Goal: Book appointment/travel/reservation

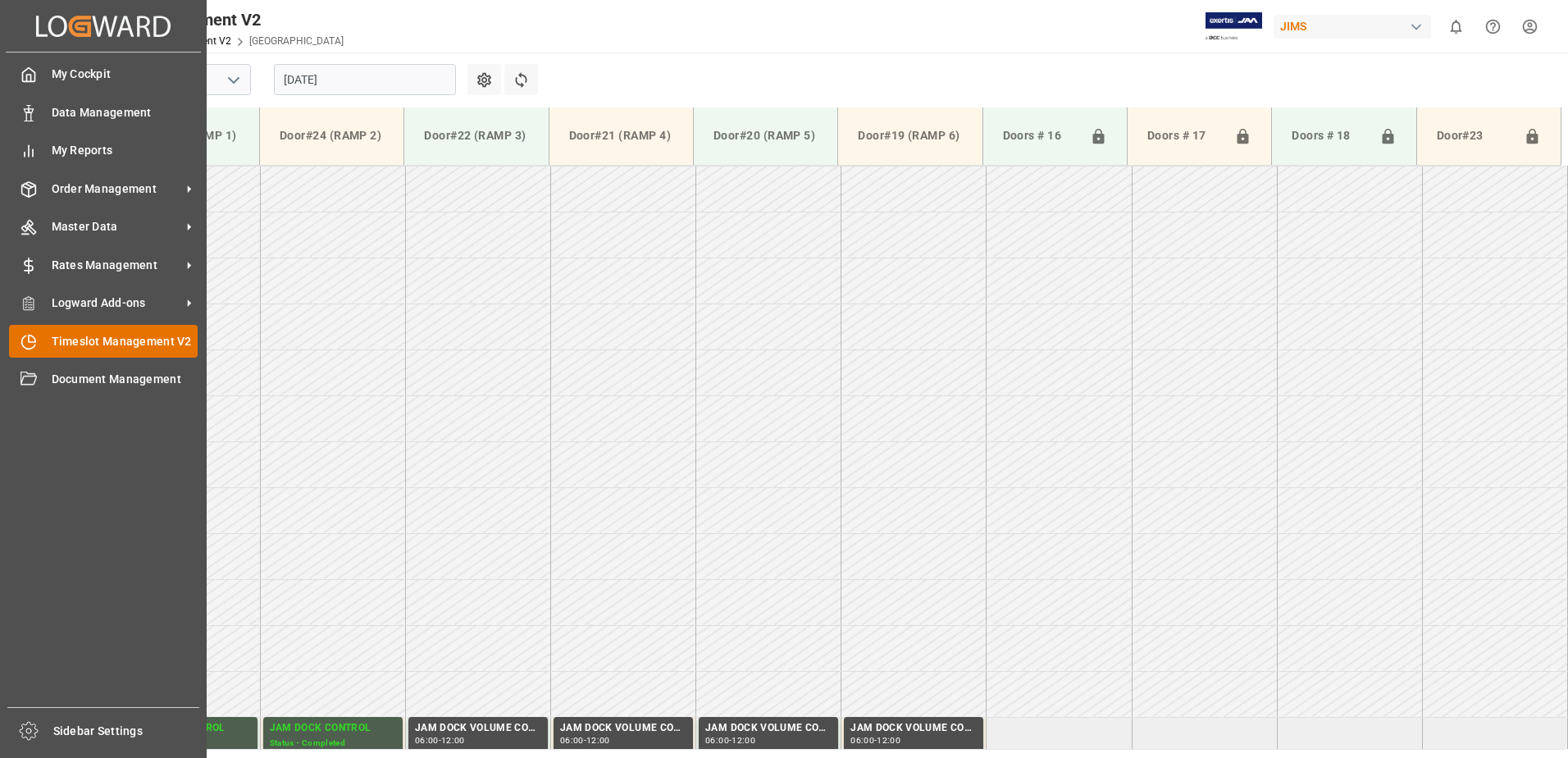
scroll to position [180, 0]
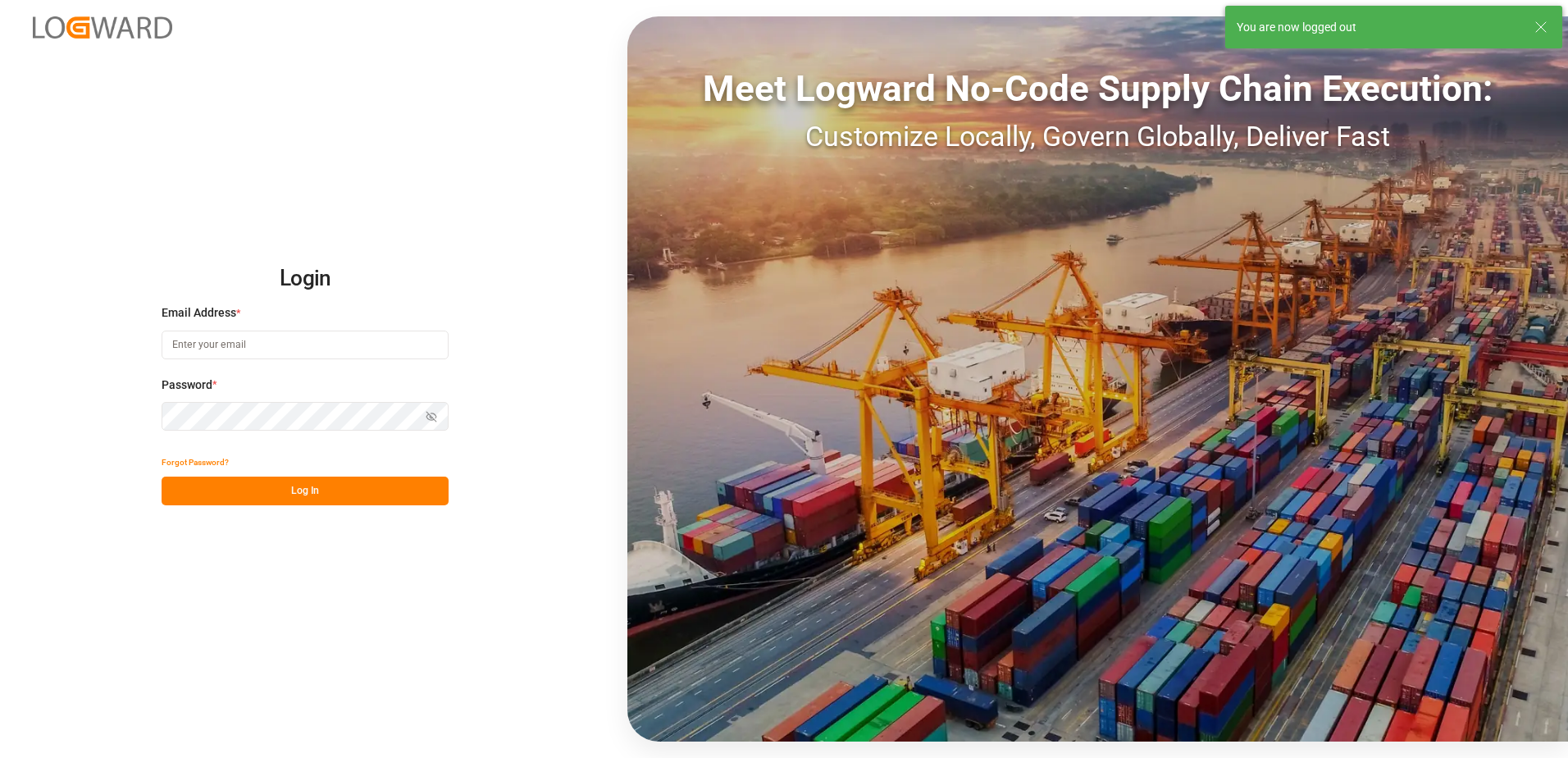
click at [297, 345] on input at bounding box center [305, 345] width 287 height 28
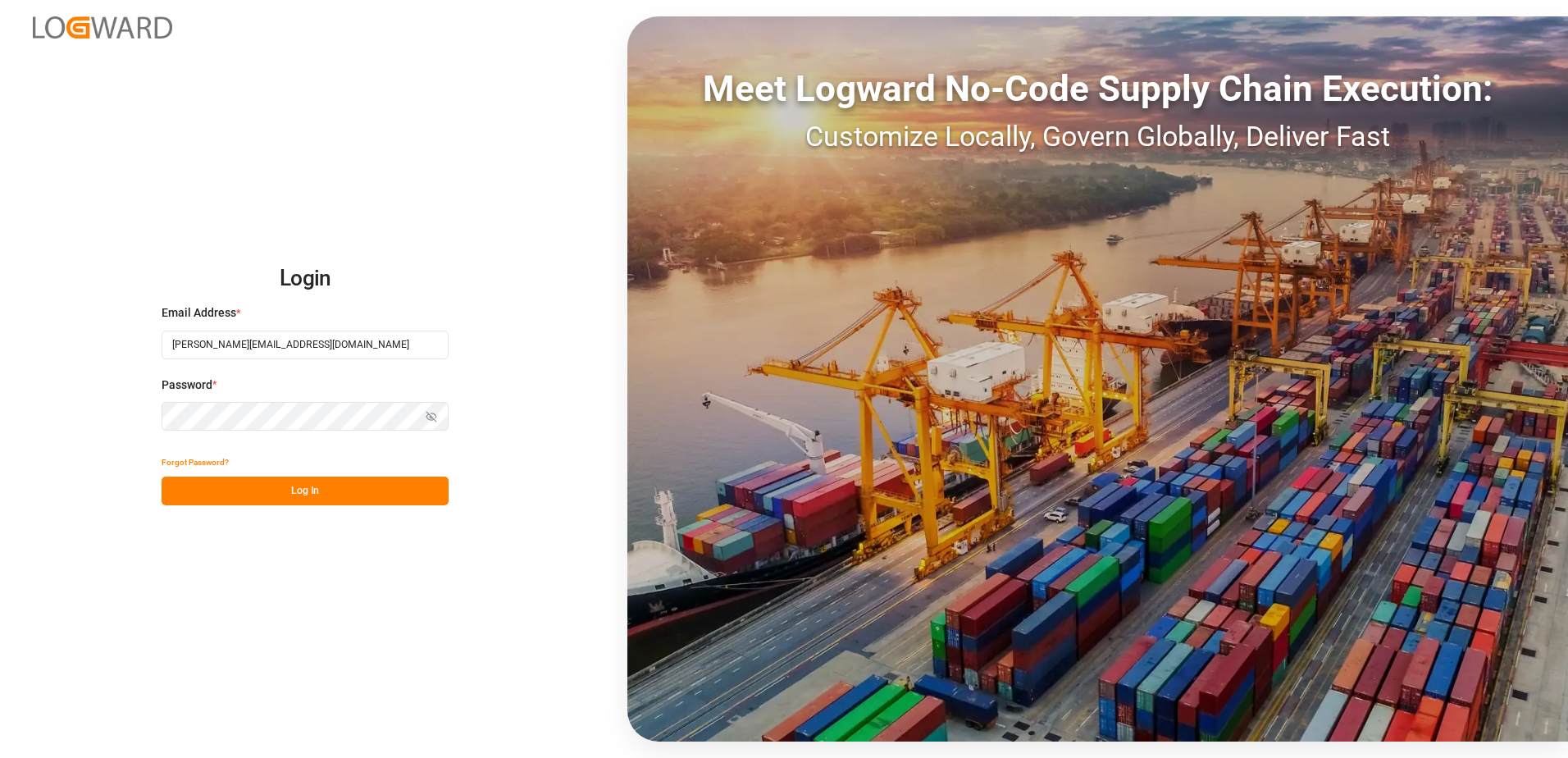
type input "[PERSON_NAME][EMAIL_ADDRESS][DOMAIN_NAME]"
click at [427, 414] on icon "button" at bounding box center [431, 416] width 11 height 11
click at [278, 486] on button "Log In" at bounding box center [305, 491] width 287 height 28
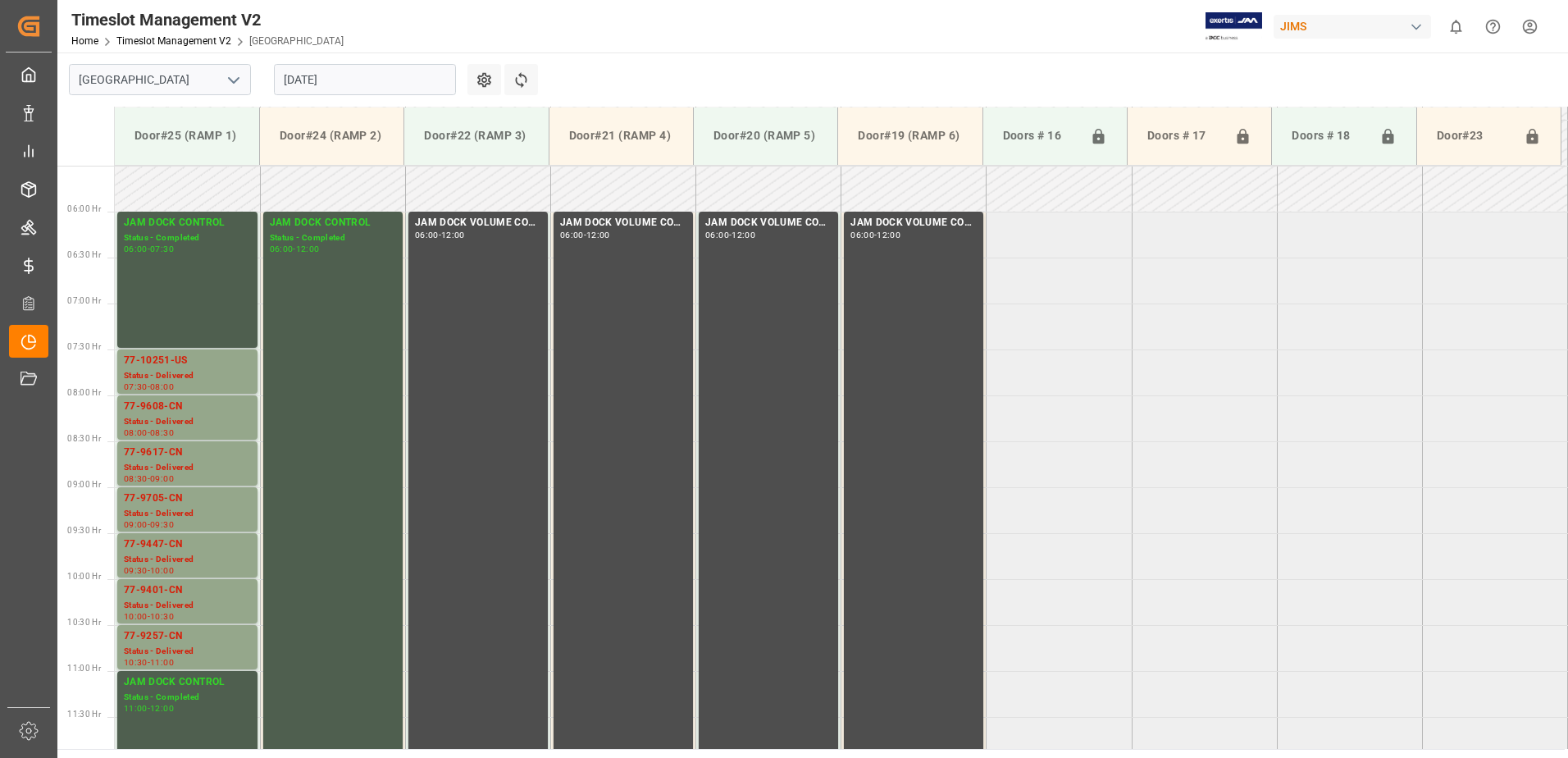
scroll to position [541, 0]
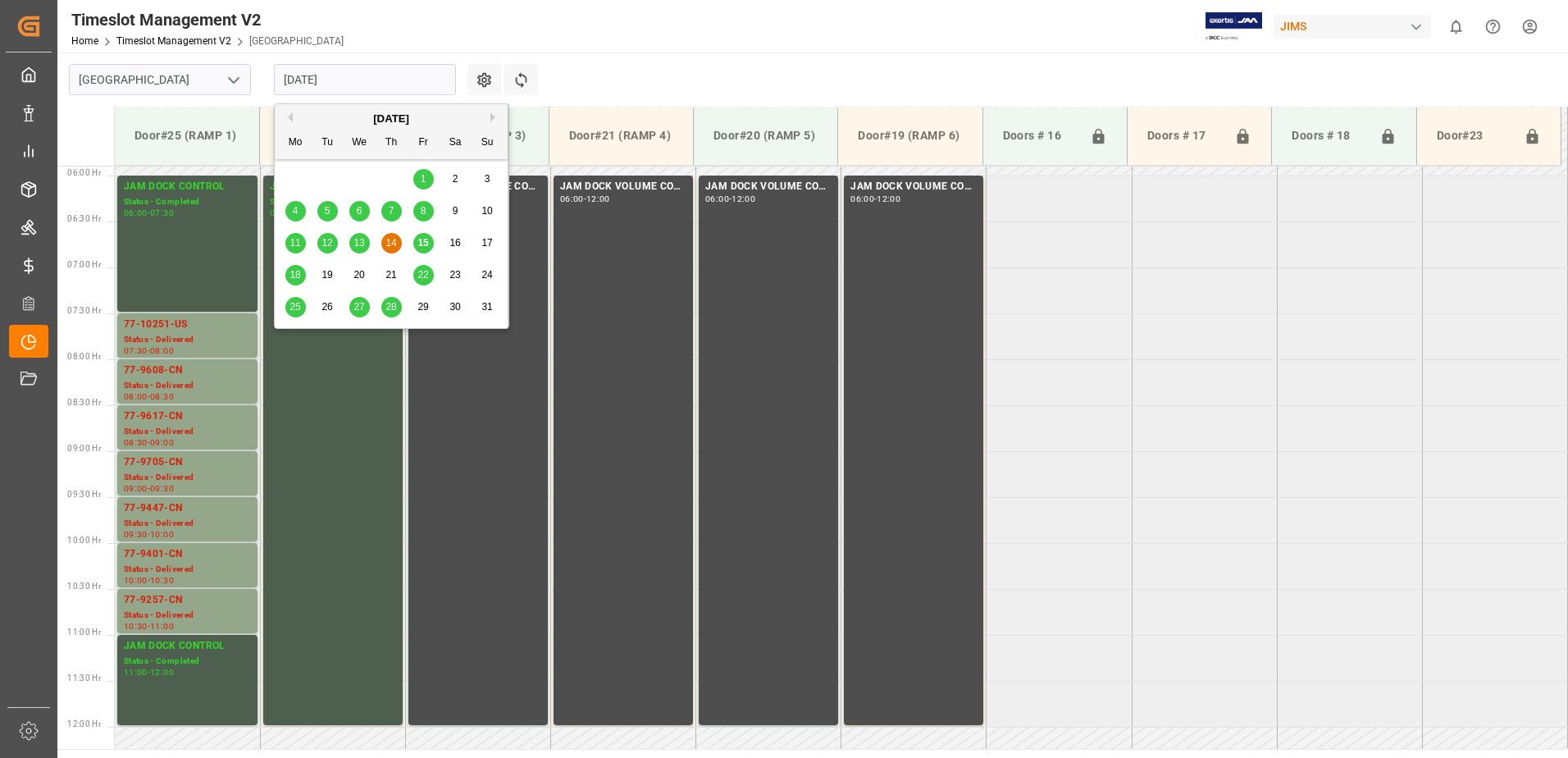
click at [354, 75] on input "[DATE]" at bounding box center [365, 79] width 182 height 31
click at [428, 237] on span "15" at bounding box center [422, 242] width 10 height 11
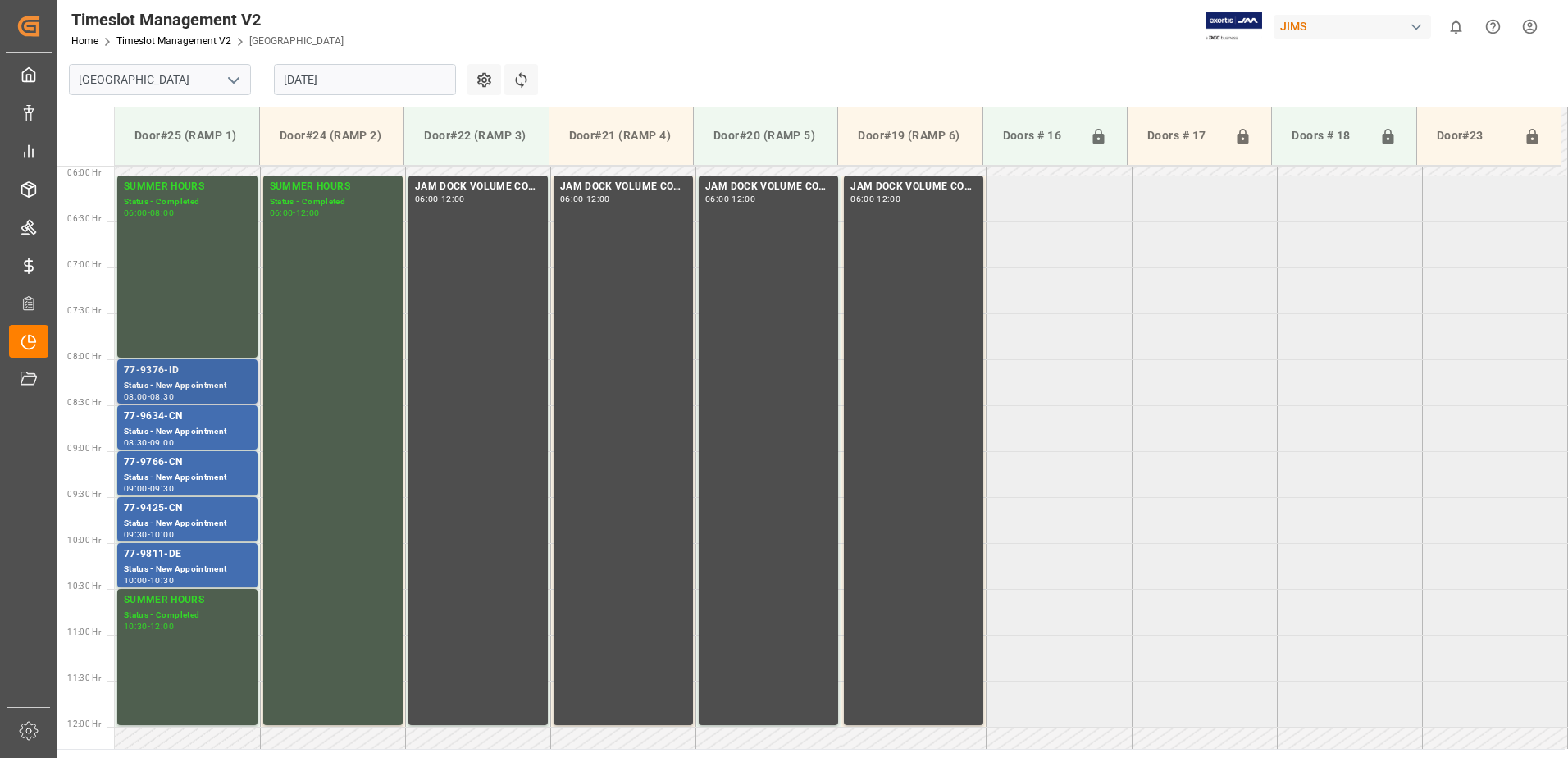
click at [211, 374] on div "77-9376-ID" at bounding box center [187, 370] width 127 height 16
click at [215, 429] on div "Status - New Appointment" at bounding box center [187, 431] width 127 height 14
click at [224, 469] on div "77-9766-CN" at bounding box center [187, 462] width 127 height 16
click at [234, 505] on div "77-9425-CN" at bounding box center [187, 508] width 127 height 16
click at [231, 558] on div "77-9811-DE" at bounding box center [187, 554] width 127 height 16
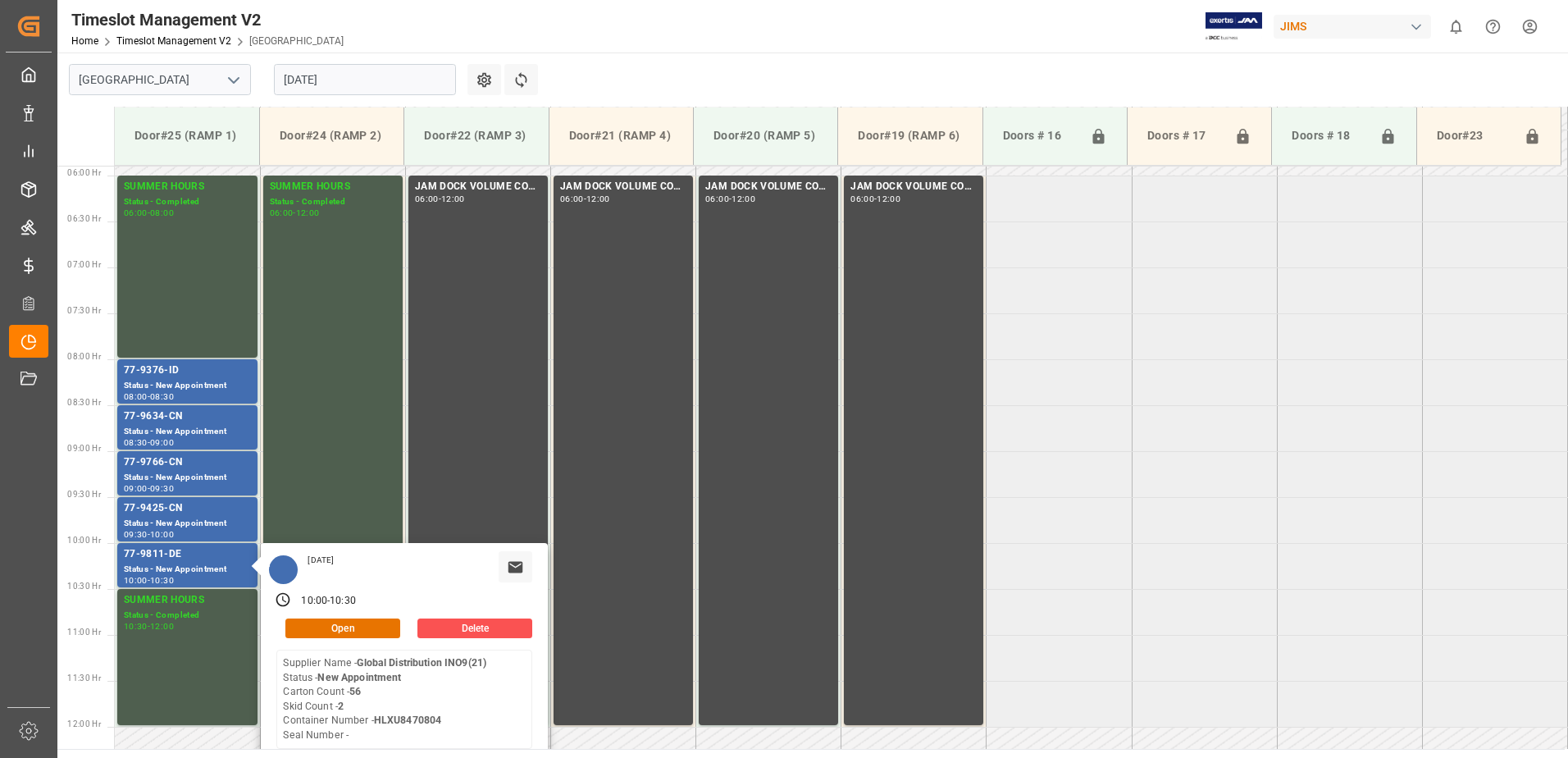
click at [373, 78] on input "[DATE]" at bounding box center [365, 79] width 182 height 31
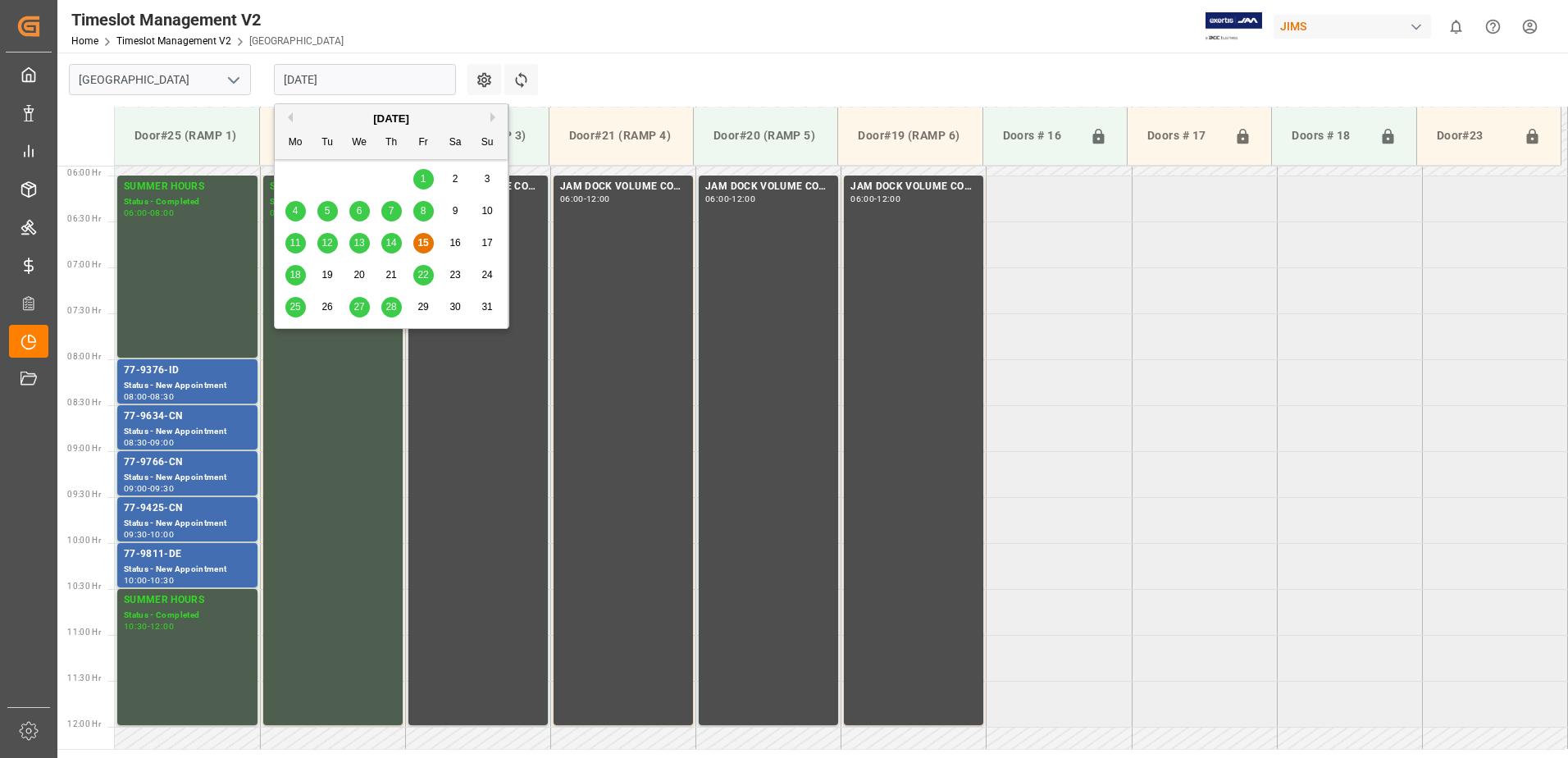
click at [296, 269] on span "18" at bounding box center [295, 275] width 10 height 11
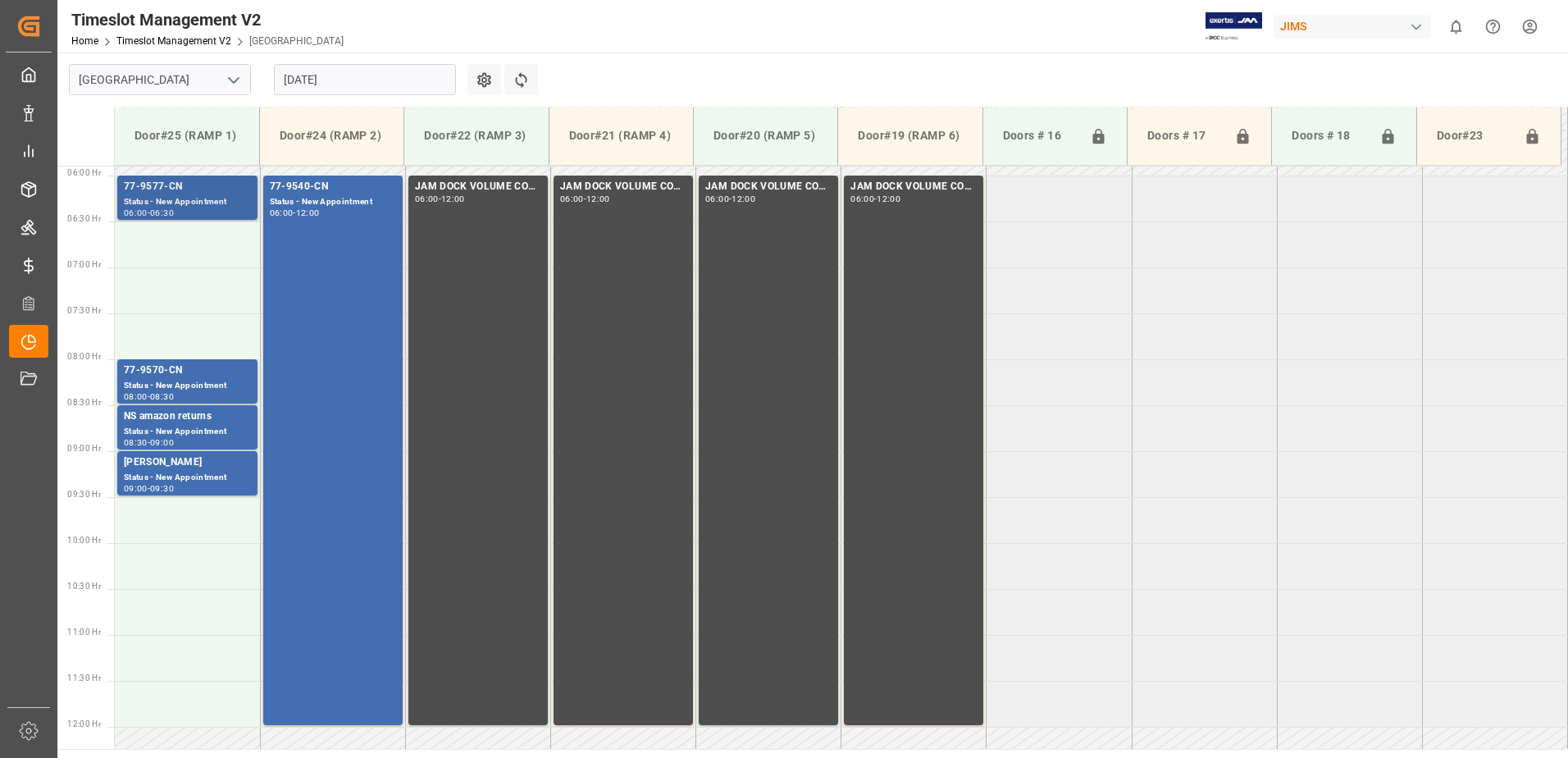
click at [204, 196] on div "Status - New Appointment" at bounding box center [187, 201] width 127 height 14
click at [226, 368] on div "77-9570-CN" at bounding box center [187, 370] width 127 height 16
click at [220, 425] on div "Status - New Appointment" at bounding box center [187, 431] width 127 height 14
click at [217, 470] on div "Status - New Appointment" at bounding box center [187, 477] width 127 height 14
click at [345, 295] on div "77-9540-CN Status - New Appointment 06:00 - 12:00" at bounding box center [333, 449] width 126 height 542
